Goal: Task Accomplishment & Management: Use online tool/utility

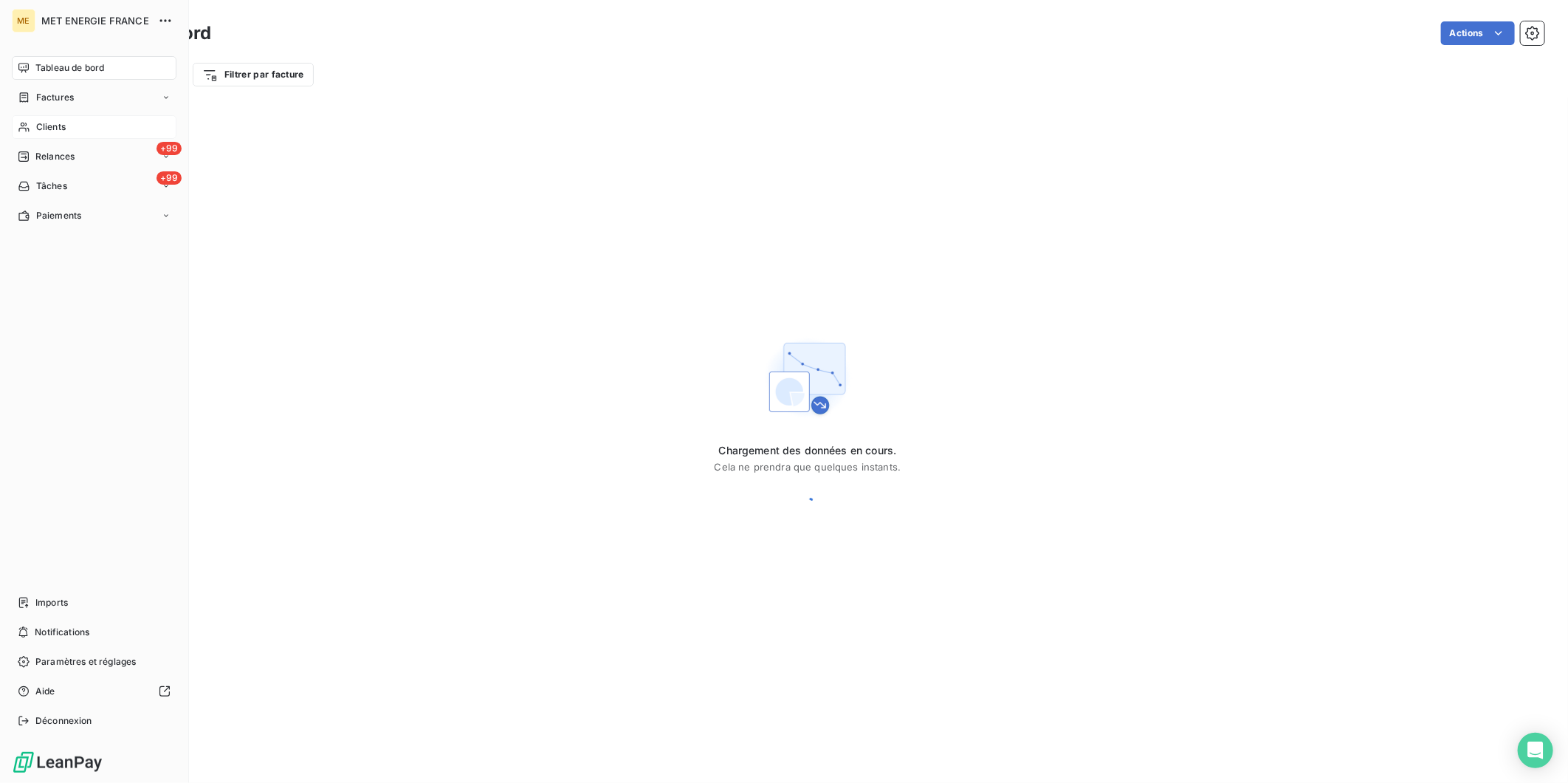
click at [62, 120] on span "Clients" at bounding box center [51, 127] width 29 height 13
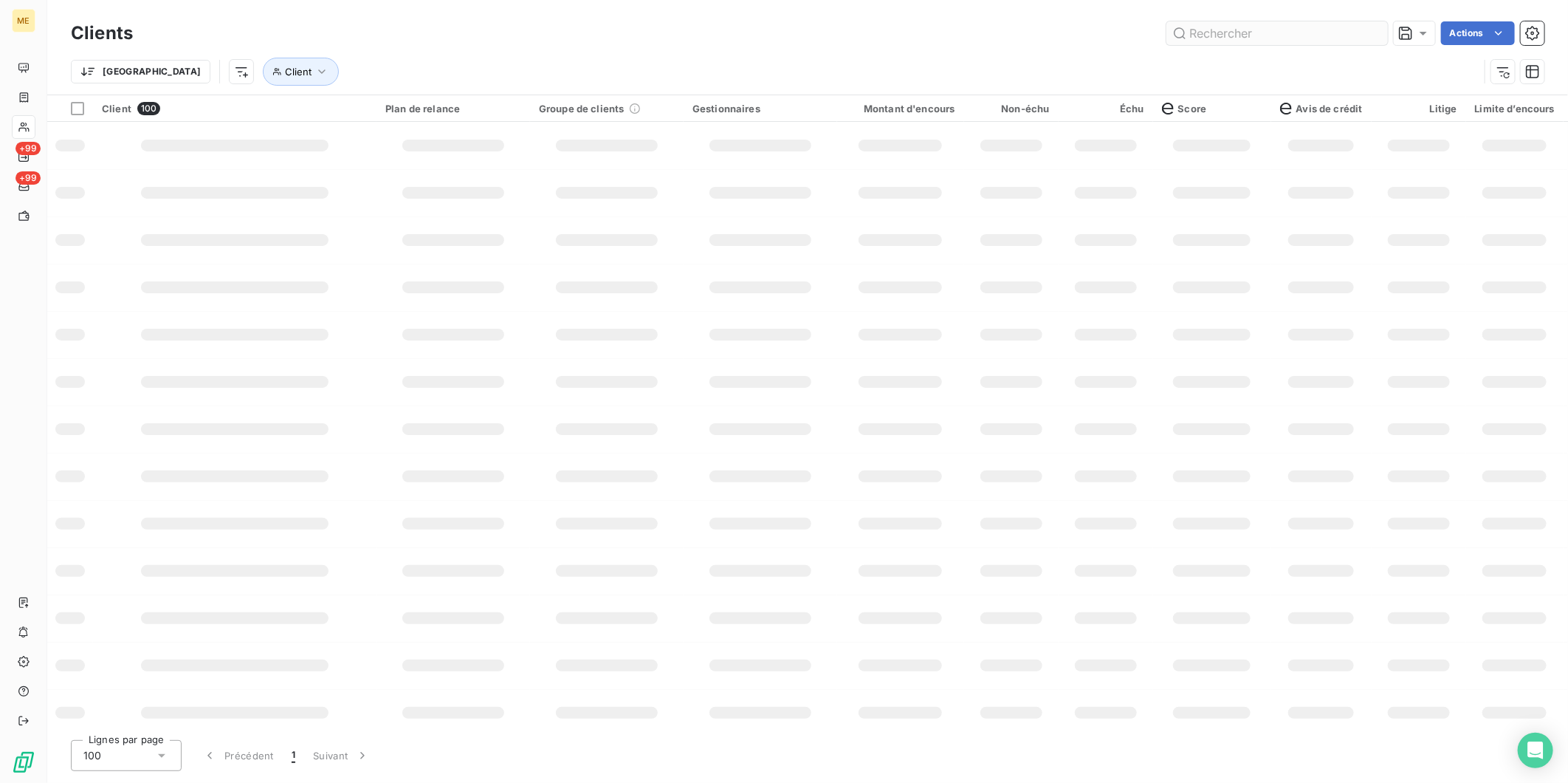
click at [1256, 31] on input "text" at bounding box center [1277, 33] width 222 height 24
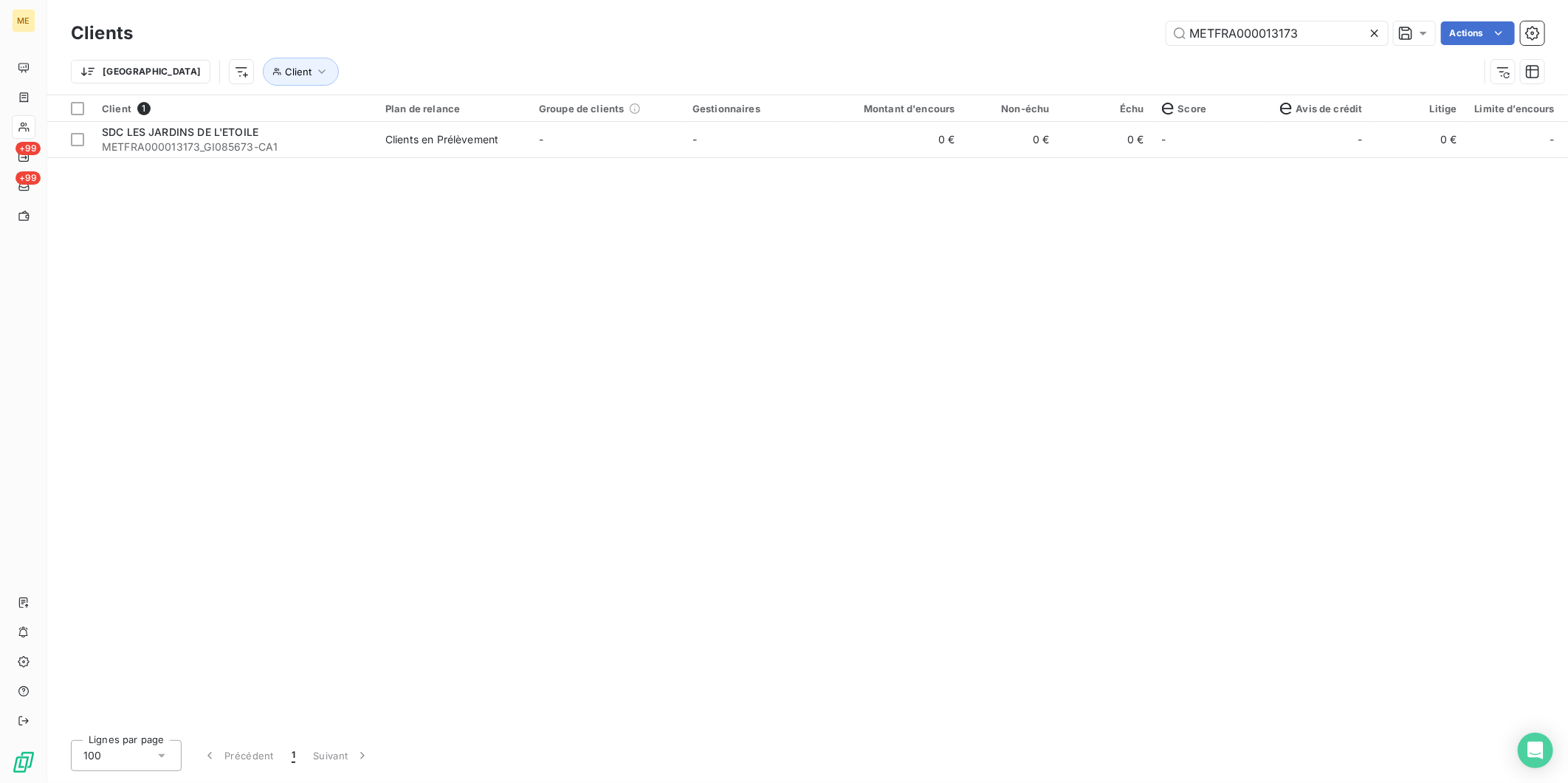
type input "METFRA000013173"
click at [798, 718] on div "Client 1 Plan de relance Groupe de clients Gestionnaires Montant d'encours Non-…" at bounding box center [807, 412] width 1521 height 633
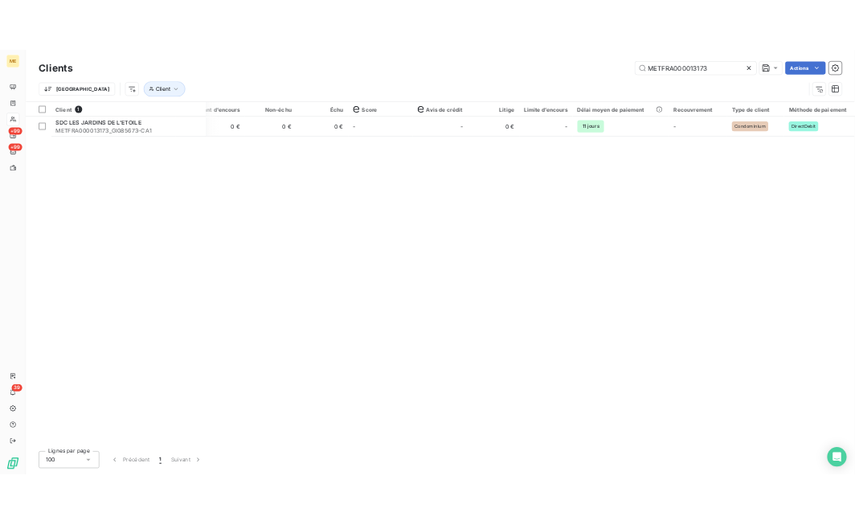
scroll to position [0, 562]
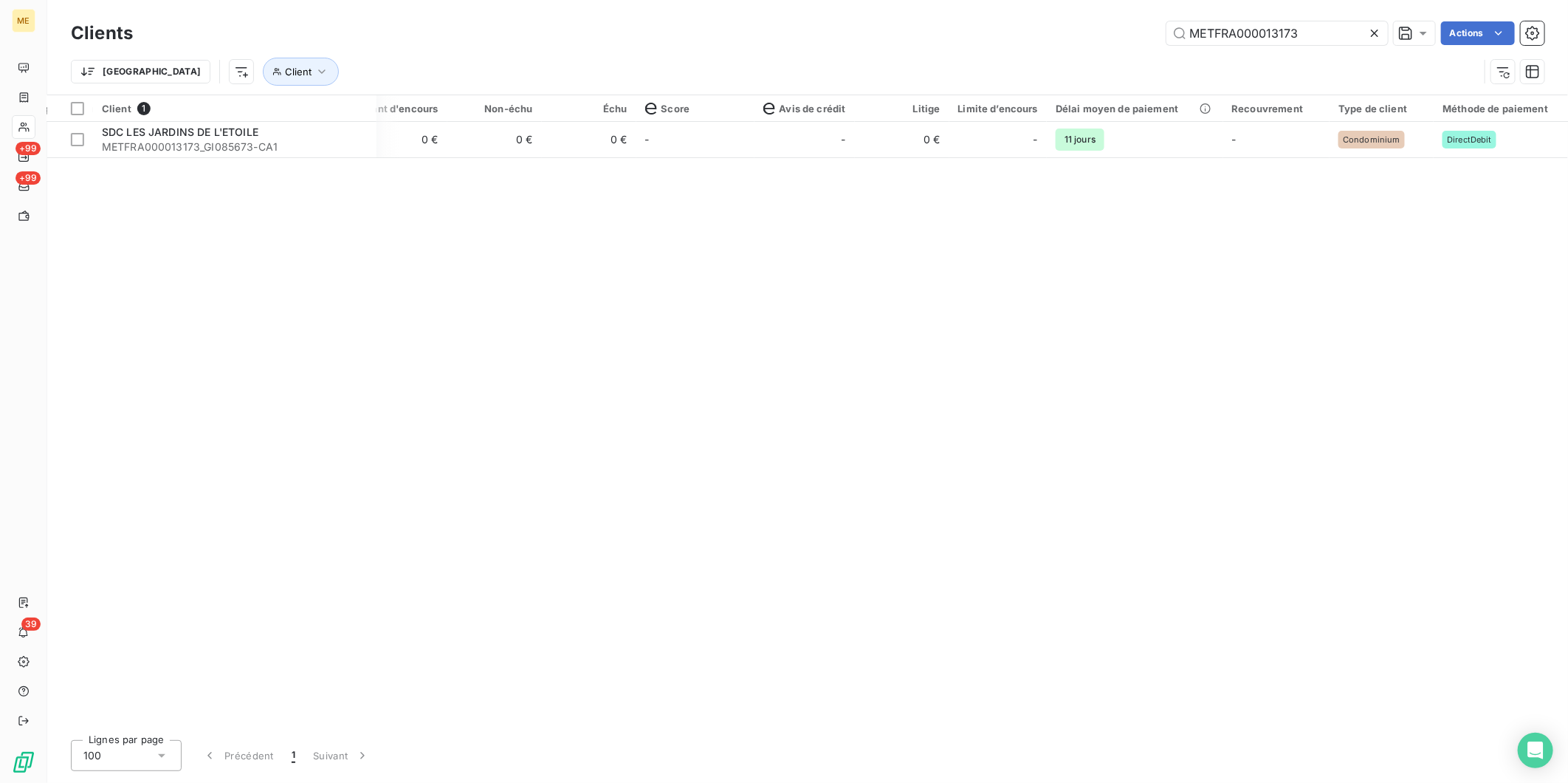
click at [1370, 35] on icon at bounding box center [1375, 33] width 15 height 15
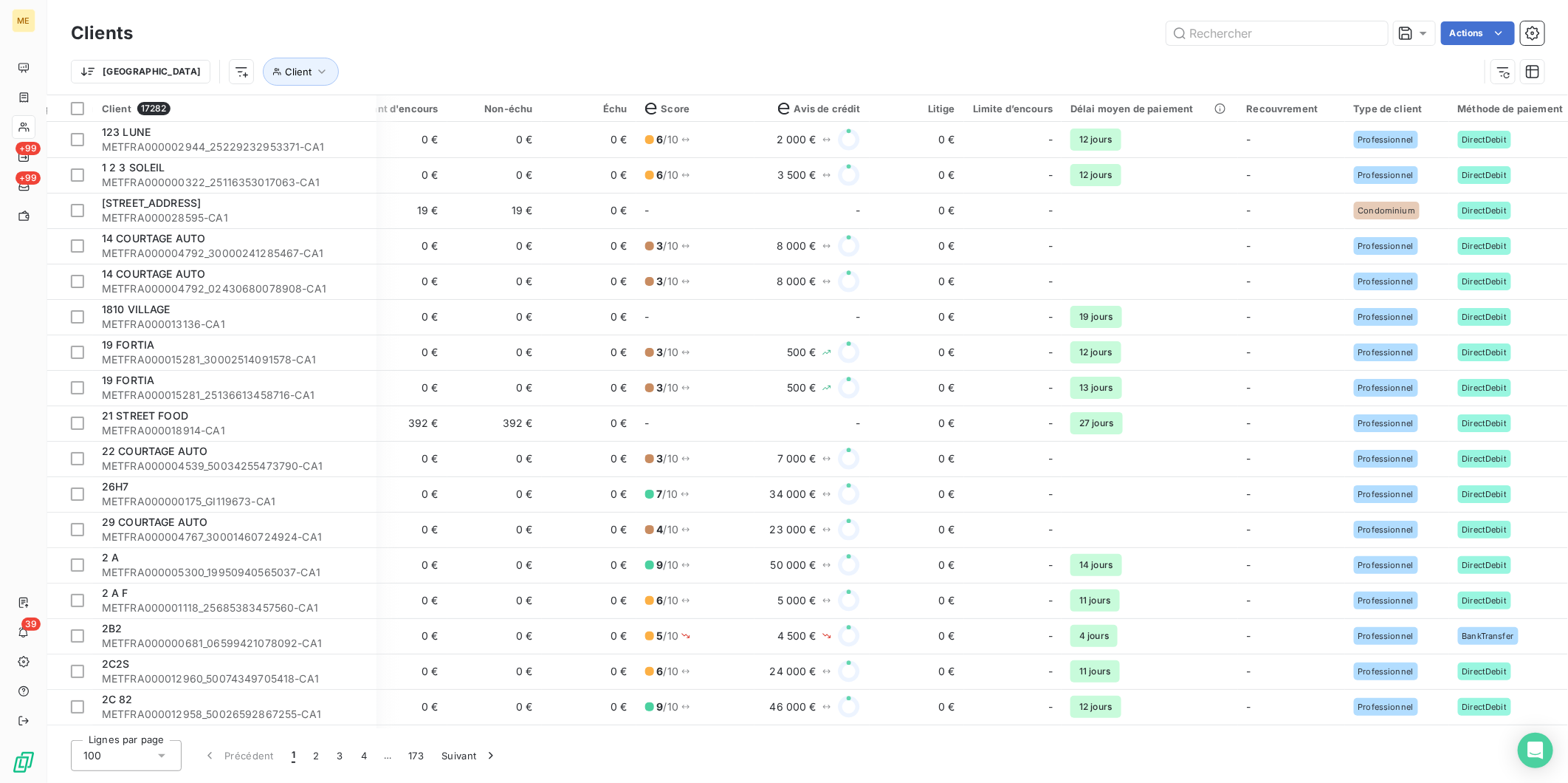
click at [537, 41] on div "Actions" at bounding box center [847, 33] width 1394 height 24
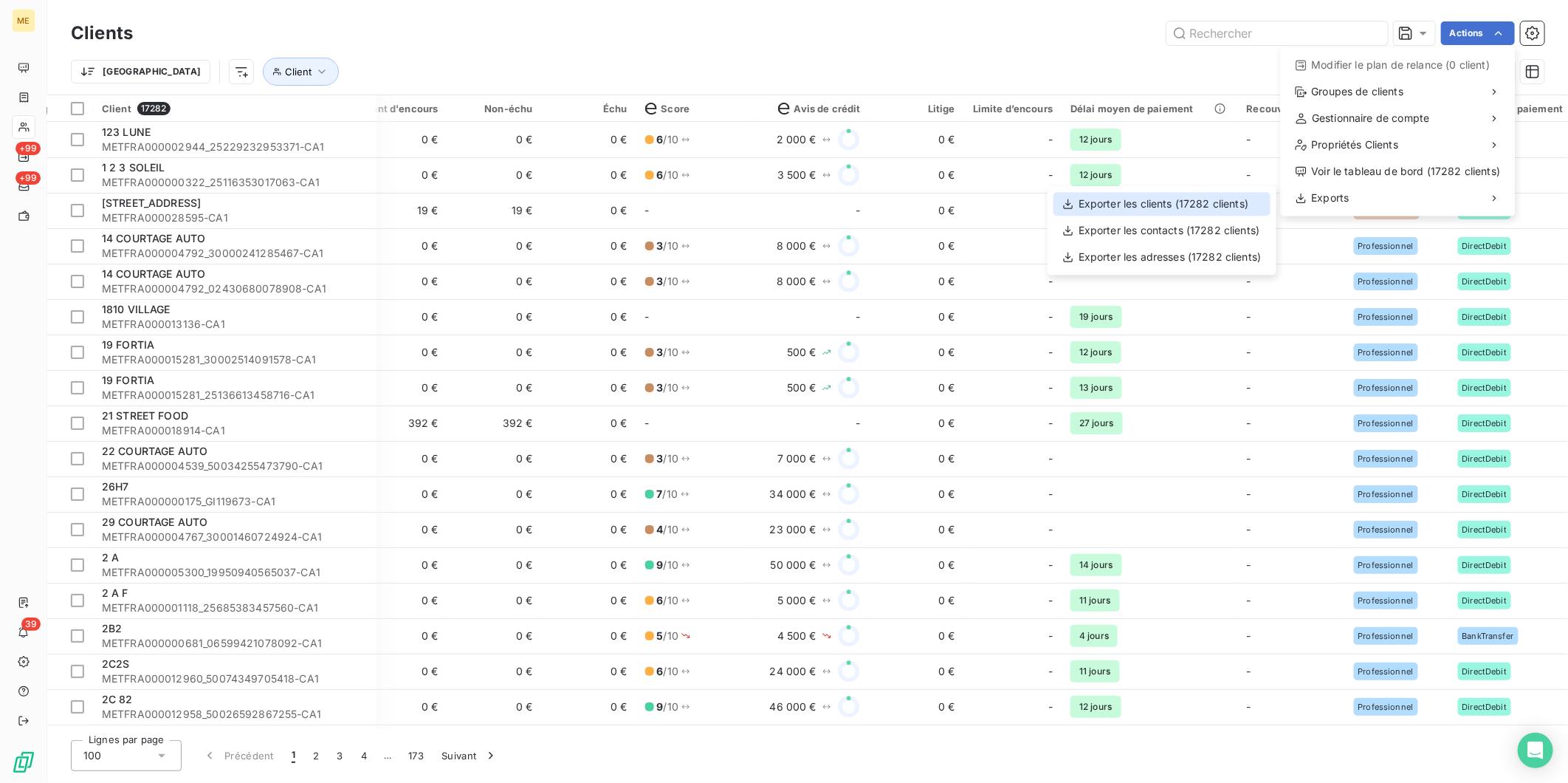
click at [1180, 212] on div "Exporter les clients (17282 clients)" at bounding box center [1162, 204] width 217 height 24
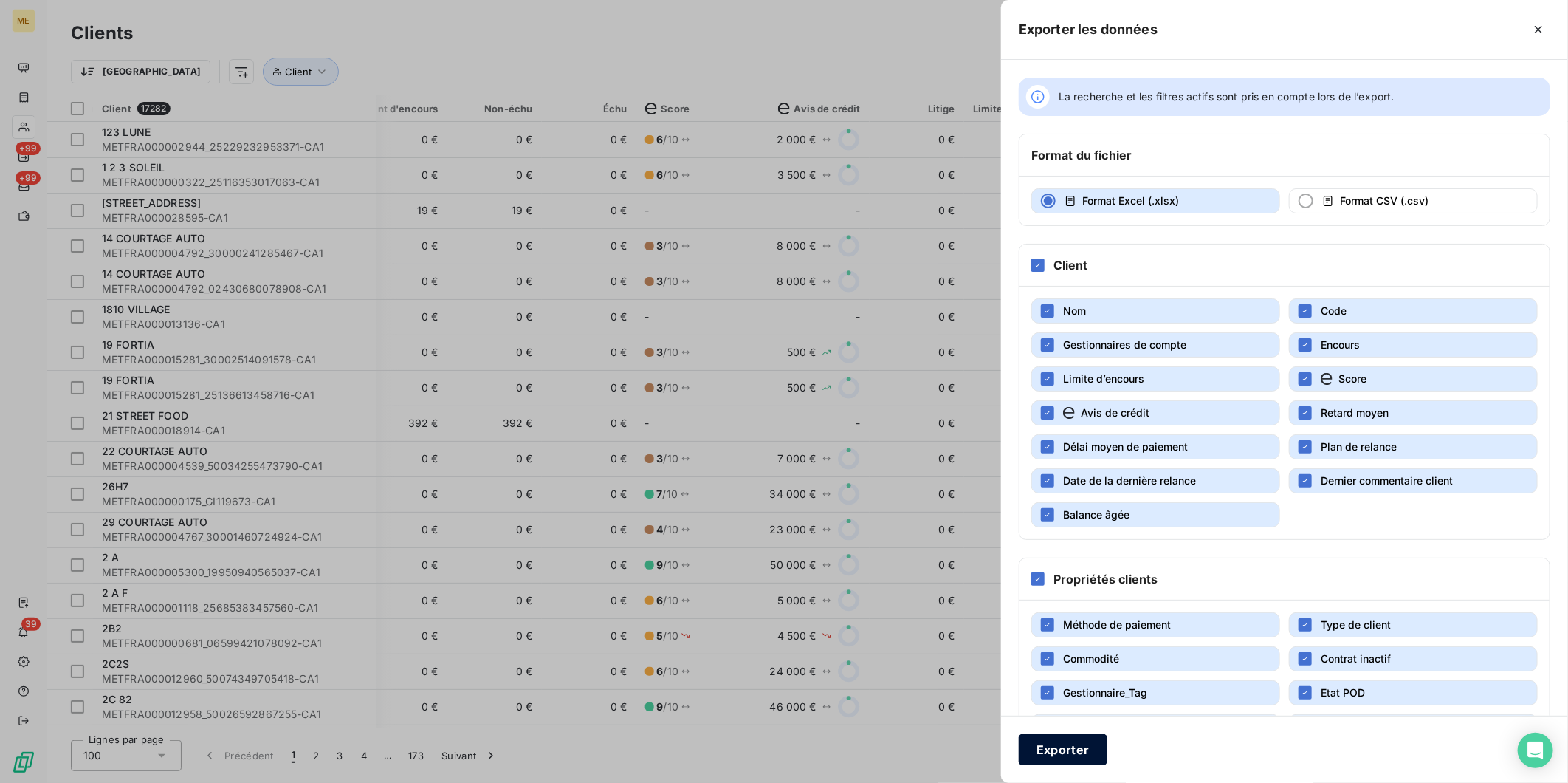
click at [1054, 756] on button "Exporter" at bounding box center [1063, 750] width 88 height 31
